Goal: Find specific page/section: Find specific page/section

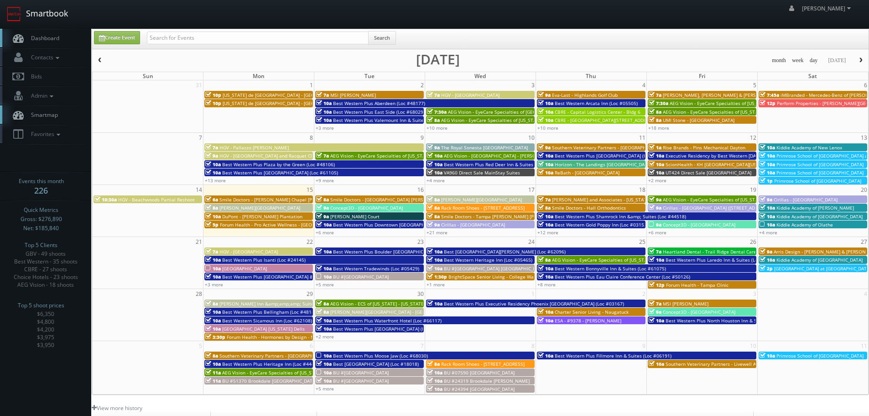
click at [65, 12] on link "Smartbook" at bounding box center [37, 14] width 75 height 28
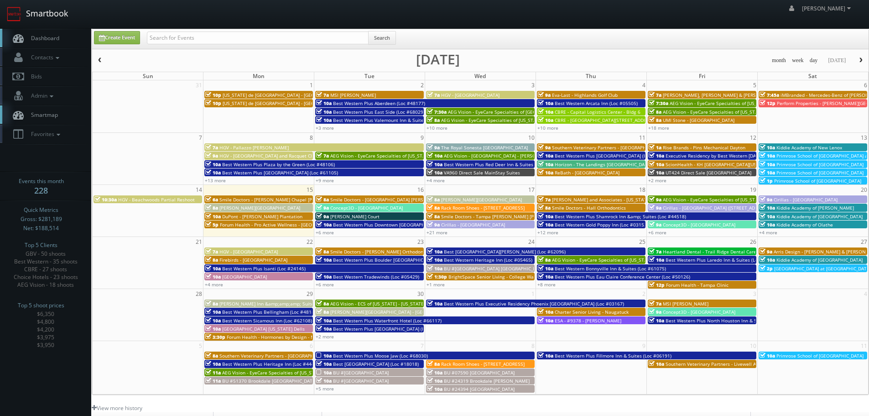
click at [32, 24] on link "Smartbook" at bounding box center [37, 14] width 75 height 28
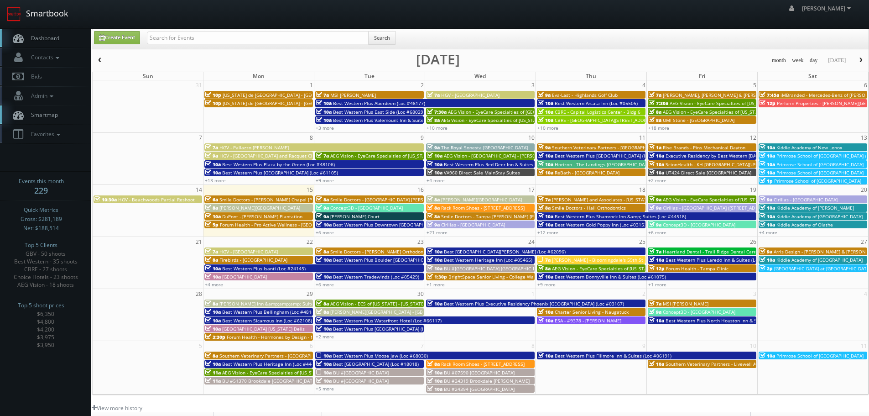
click at [61, 12] on link "Smartbook" at bounding box center [37, 14] width 75 height 28
click at [51, 10] on link "Smartbook" at bounding box center [37, 14] width 75 height 28
click at [30, 16] on link "Smartbook" at bounding box center [37, 14] width 75 height 28
click at [189, 35] on input "text" at bounding box center [258, 37] width 222 height 13
type input "smile doctors"
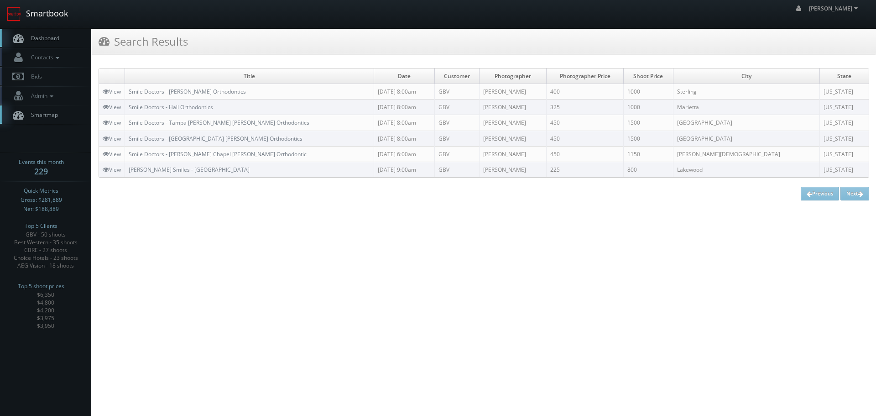
click at [57, 11] on link "Smartbook" at bounding box center [37, 14] width 75 height 28
